Goal: Information Seeking & Learning: Understand process/instructions

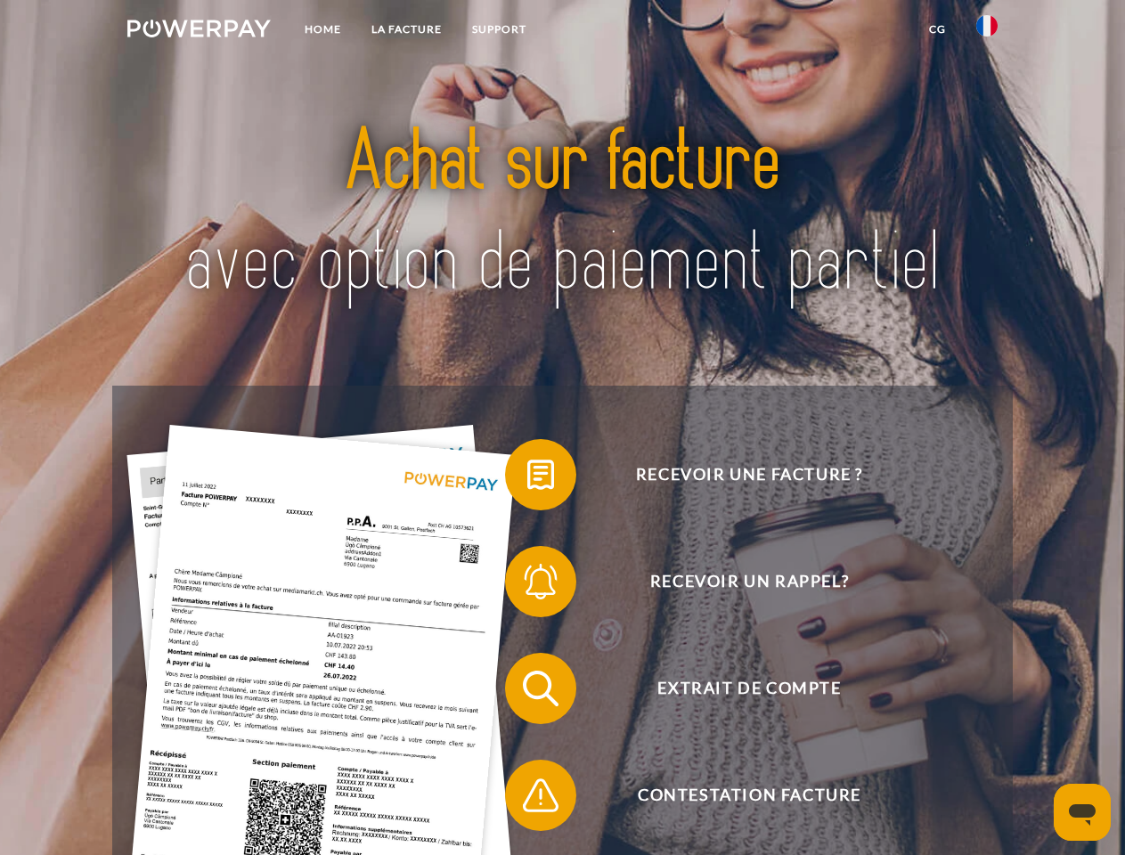
click at [199, 31] on img at bounding box center [198, 29] width 143 height 18
click at [987, 31] on img at bounding box center [986, 25] width 21 height 21
click at [937, 29] on link "CG" at bounding box center [937, 29] width 47 height 32
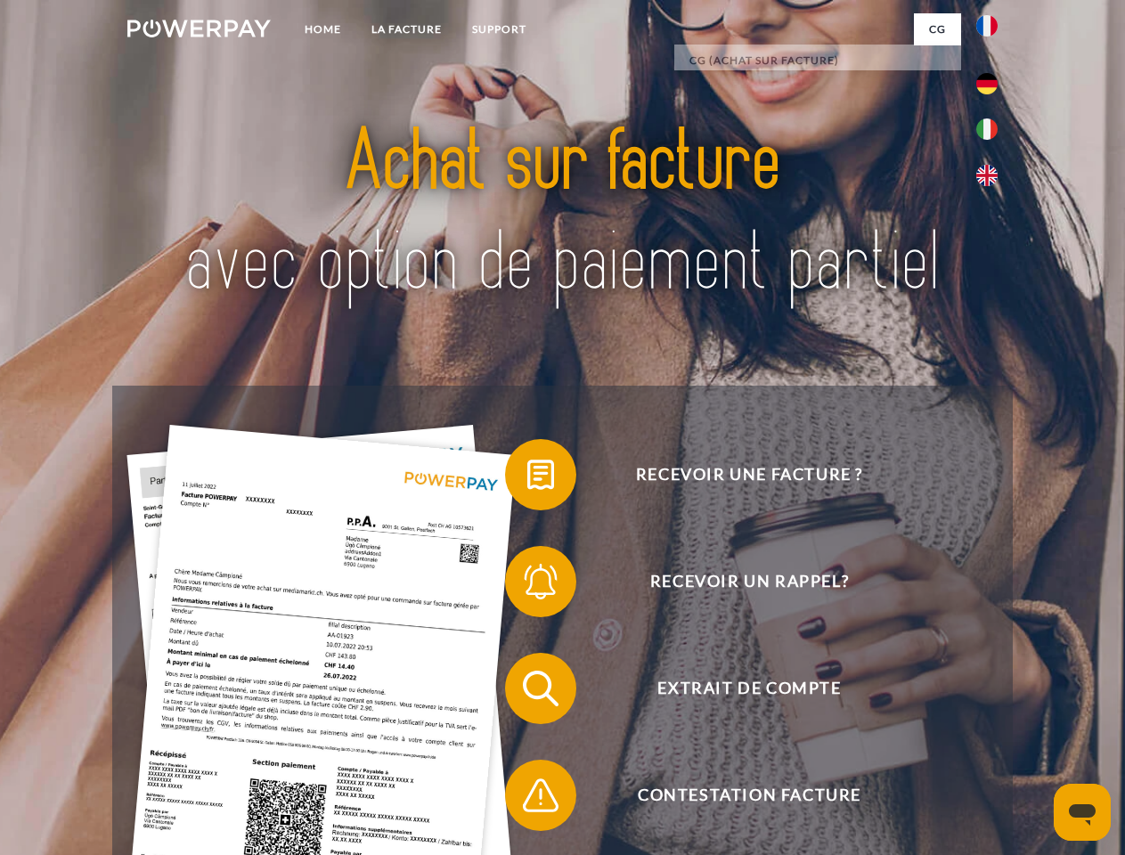
click at [527, 478] on span at bounding box center [513, 474] width 89 height 89
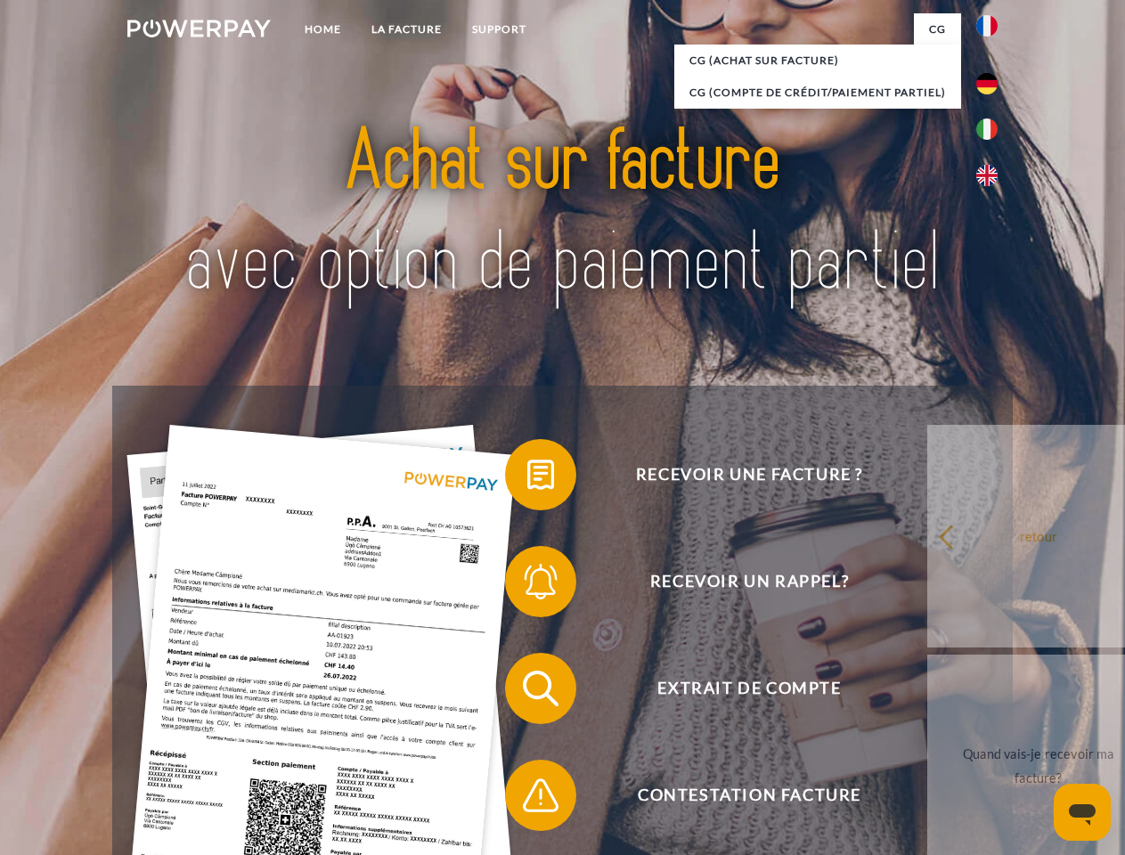
click at [527, 585] on span at bounding box center [513, 581] width 89 height 89
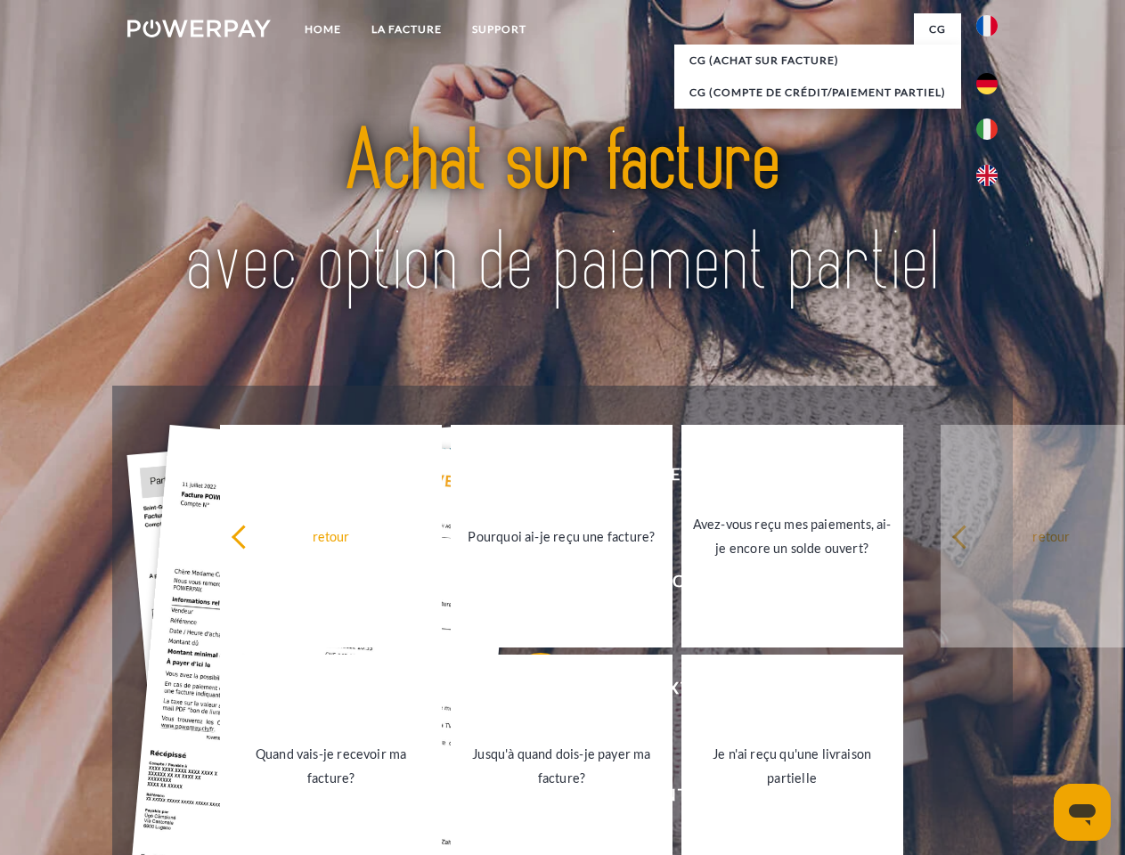
click at [527, 692] on link "Jusqu'à quand dois-je payer ma facture?" at bounding box center [562, 765] width 222 height 223
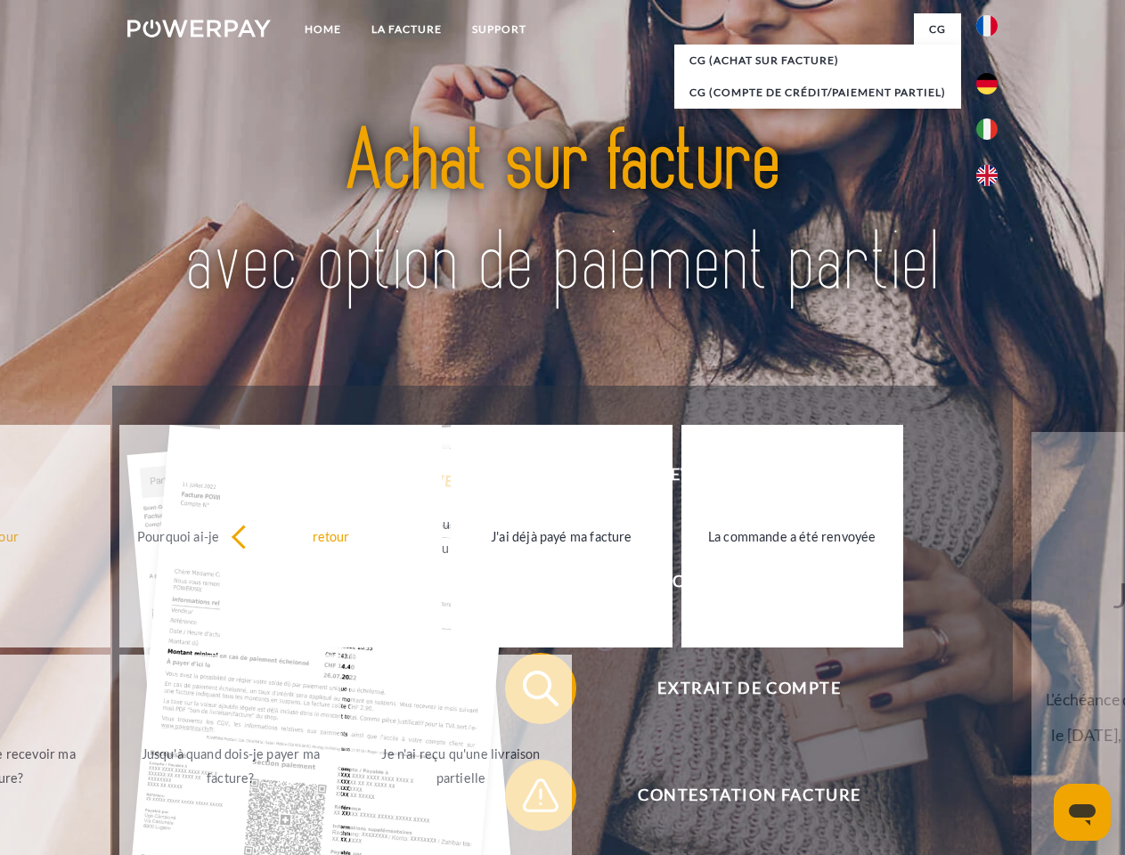
click at [527, 799] on span at bounding box center [513, 795] width 89 height 89
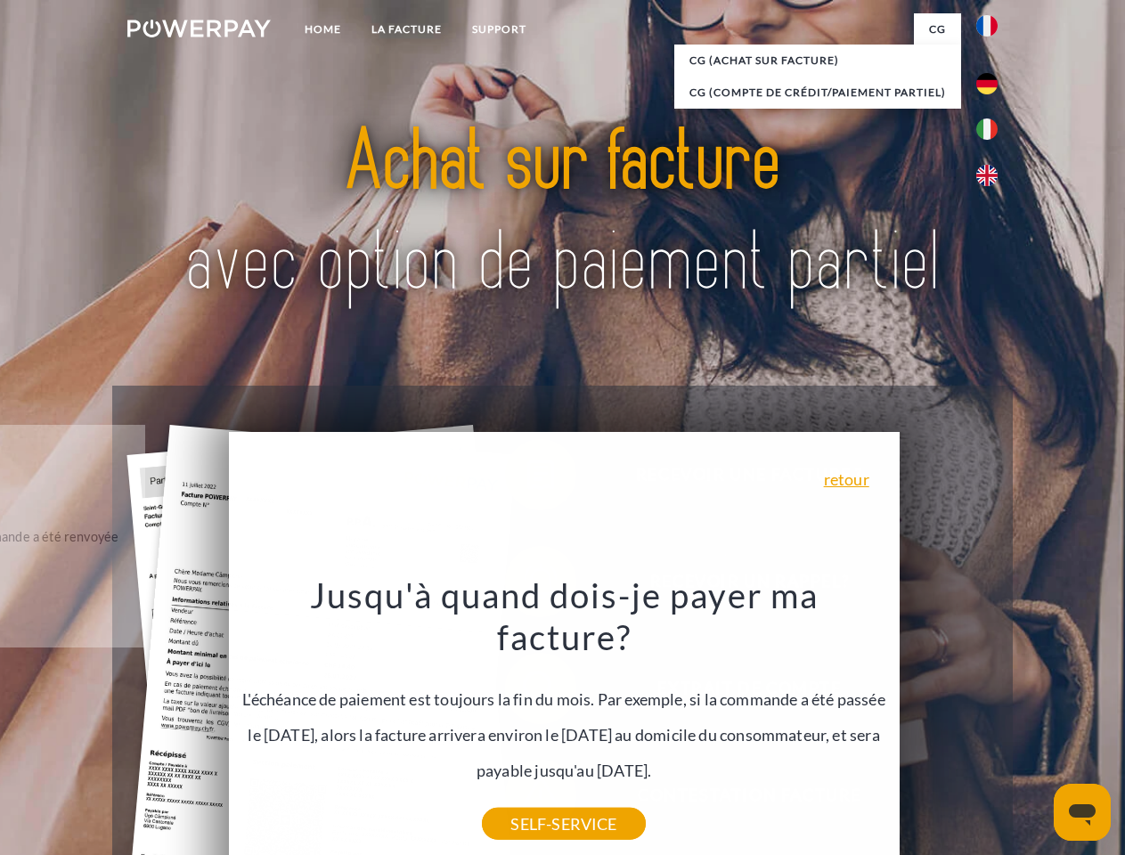
click at [1082, 812] on icon "Ouvrir la fenêtre de messagerie" at bounding box center [1081, 814] width 27 height 21
